Goal: Register for event/course

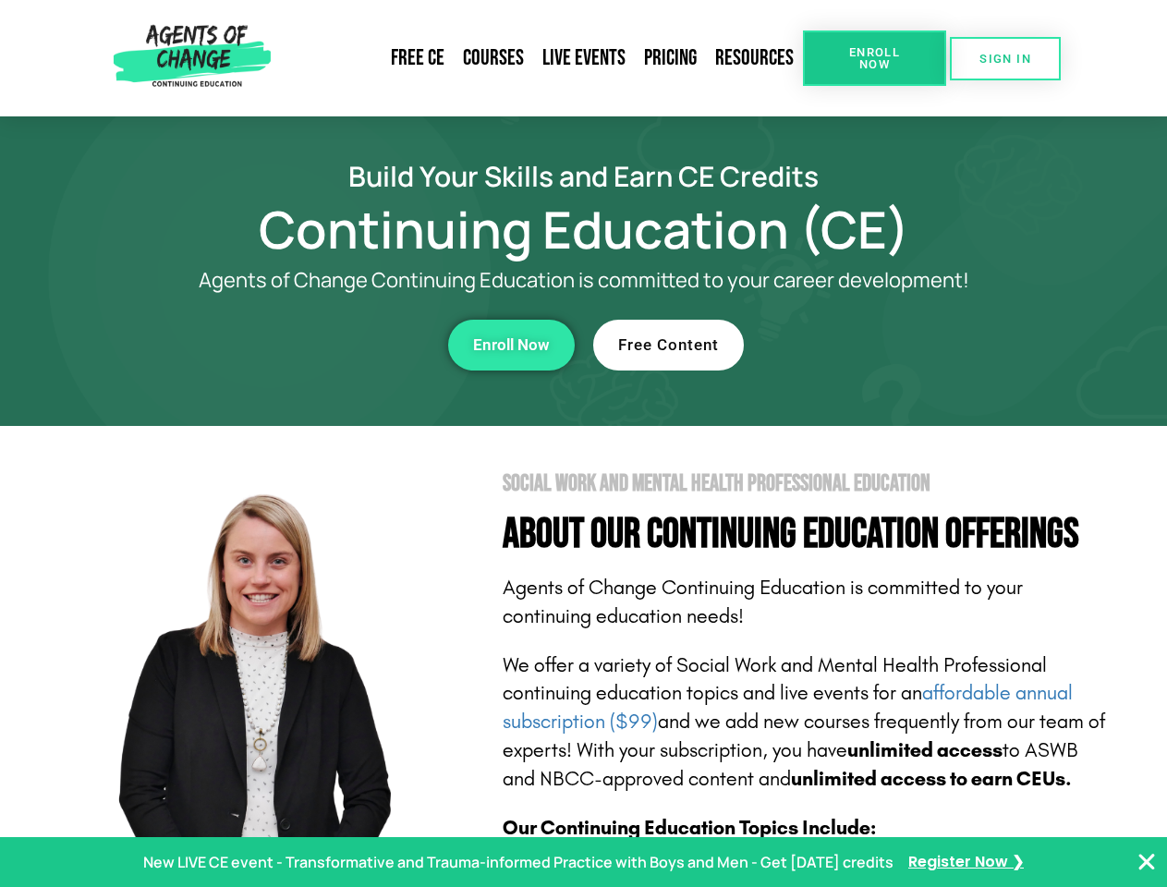
click at [583, 443] on section "Social Work and Mental Health Professional Education About Our Continuing Educa…" at bounding box center [583, 814] width 1167 height 776
click at [755, 58] on link "Resources" at bounding box center [754, 58] width 97 height 42
click at [874, 58] on span "Enroll Now" at bounding box center [874, 58] width 84 height 24
click at [1005, 58] on span "SIGN IN" at bounding box center [1005, 59] width 52 height 12
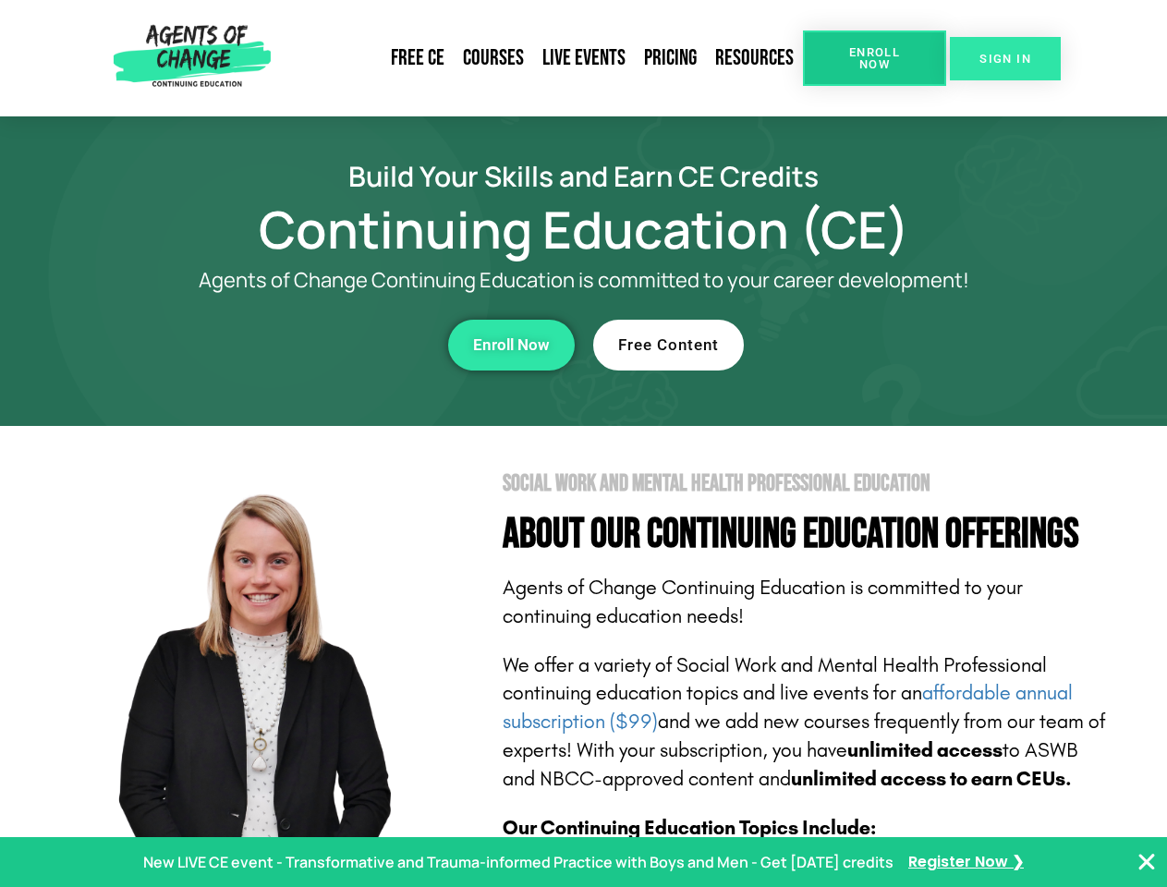
click at [1005, 58] on span "SIGN IN" at bounding box center [1005, 59] width 52 height 12
click at [321, 345] on div "Enroll Now" at bounding box center [321, 345] width 508 height 51
click at [511, 345] on span "Enroll Now" at bounding box center [511, 345] width 77 height 16
